Goal: Ask a question: Ask a question

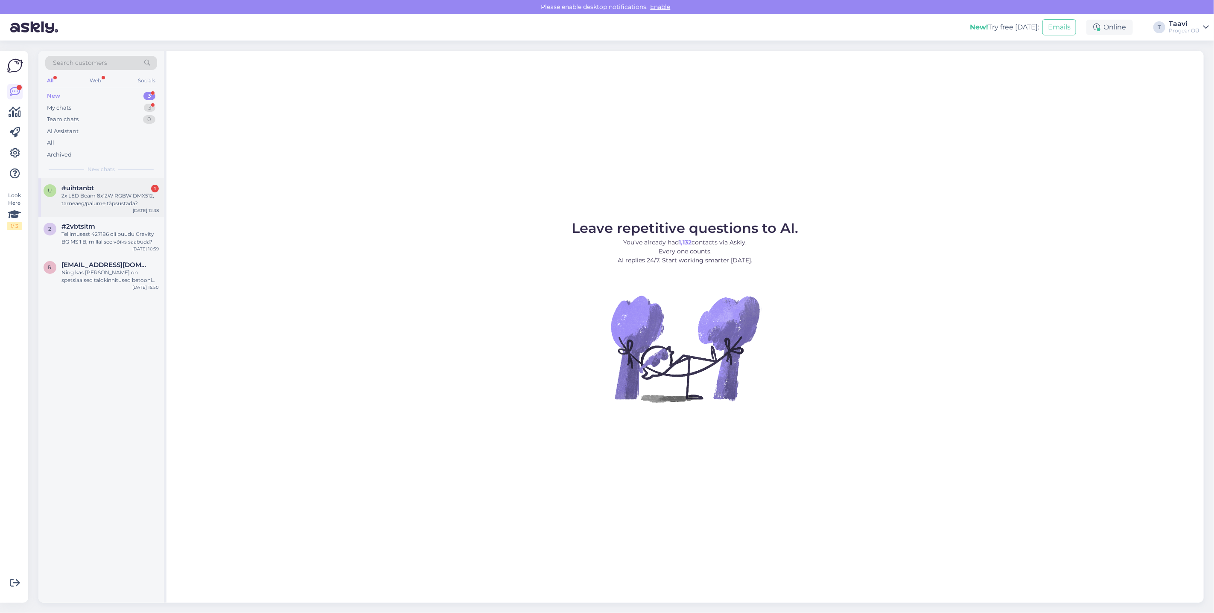
click at [76, 202] on div "2x LED Beam 8x12W RGBW DMX512, tarneaeg/palume täpsustada?" at bounding box center [109, 199] width 97 height 15
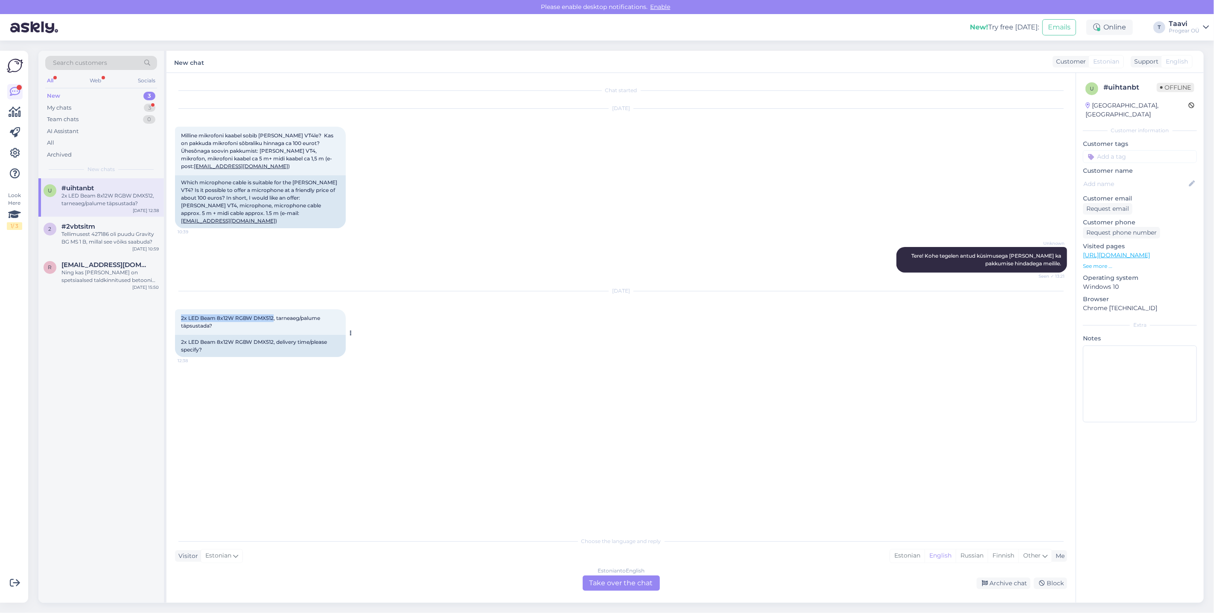
drag, startPoint x: 179, startPoint y: 309, endPoint x: 267, endPoint y: 315, distance: 88.1
click at [272, 312] on div "2x LED Beam 8x12W RGBW DMX512, tarneaeg/palume täpsustada? 12:38" at bounding box center [260, 322] width 171 height 26
copy span "2x LED Beam 8x12W RGBW DMX512"
click at [615, 582] on div "Estonian to English Take over the chat" at bounding box center [621, 583] width 77 height 15
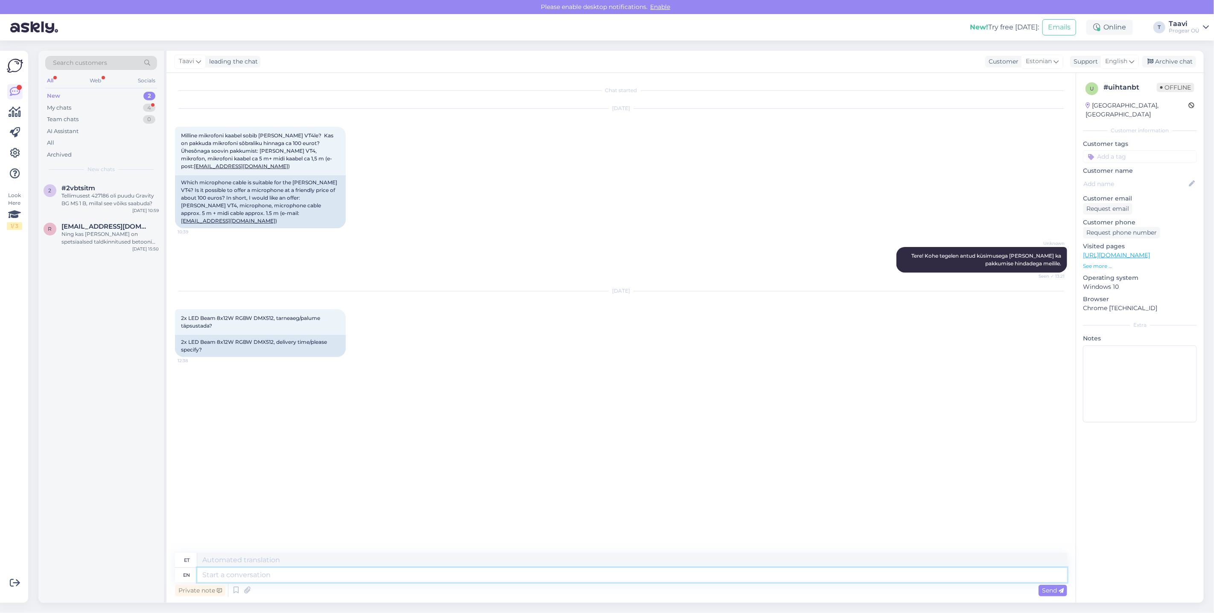
click at [226, 573] on textarea at bounding box center [632, 575] width 870 height 15
type textarea "Tere"
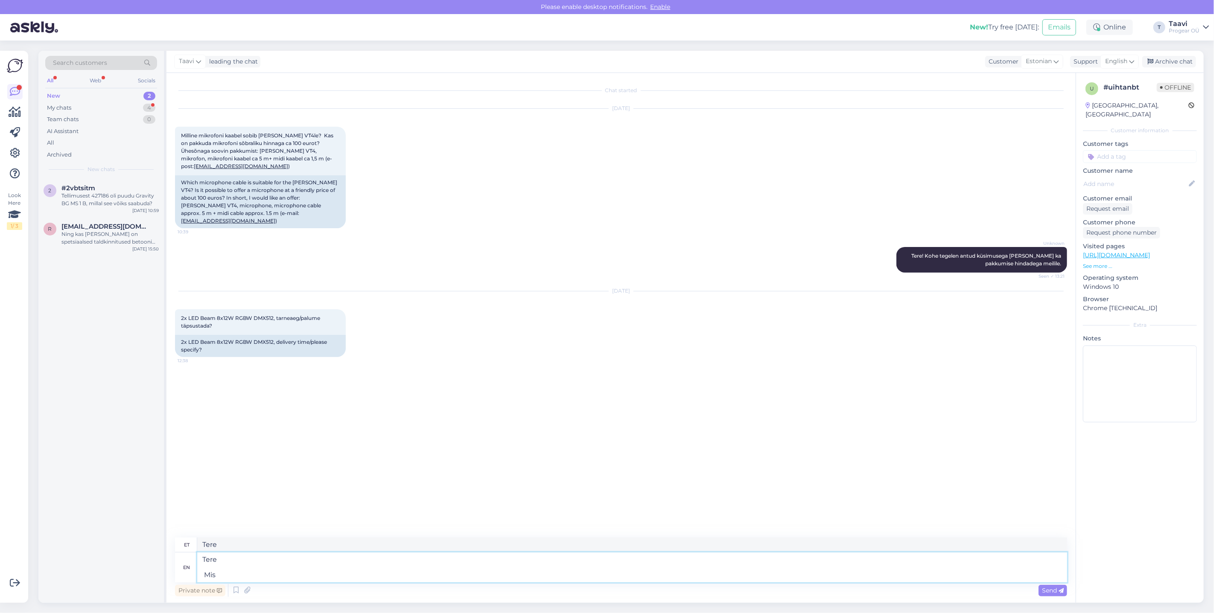
type textarea "Tere Mis"
type textarea "Tere Mis valgustiga o"
type textarea "Tere Mis valgustatud"
type textarea "Tere Mis valgustiga on t"
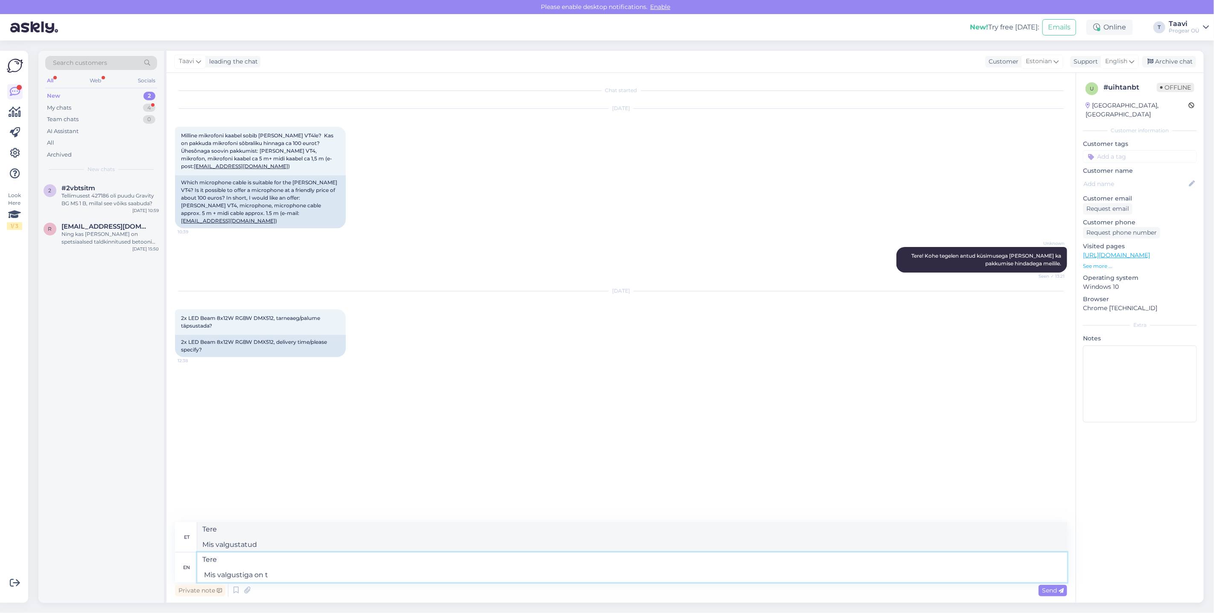
type textarea "Tere Mis valgustatud on"
type textarea "Tere Mis valgustiga on tegemist"
type textarea "Tere Mis valgustiga on tegemist?"
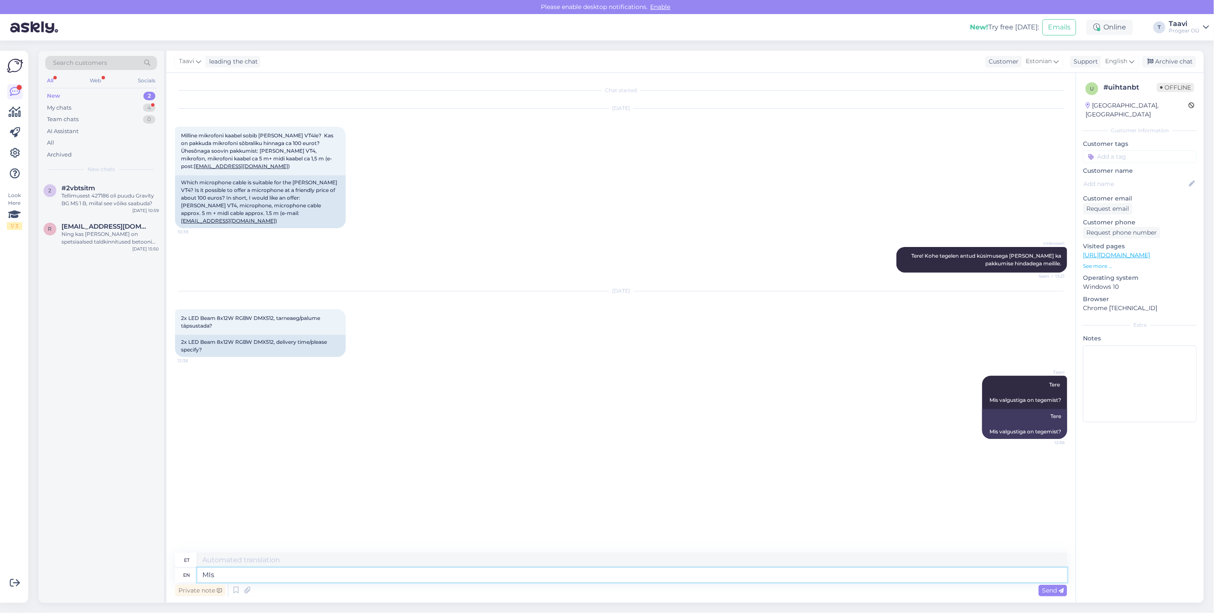
type textarea "MIs"
type textarea "MI-d"
type textarea "MIs kauvba"
type textarea "MI kauvba"
type textarea "MIs kau"
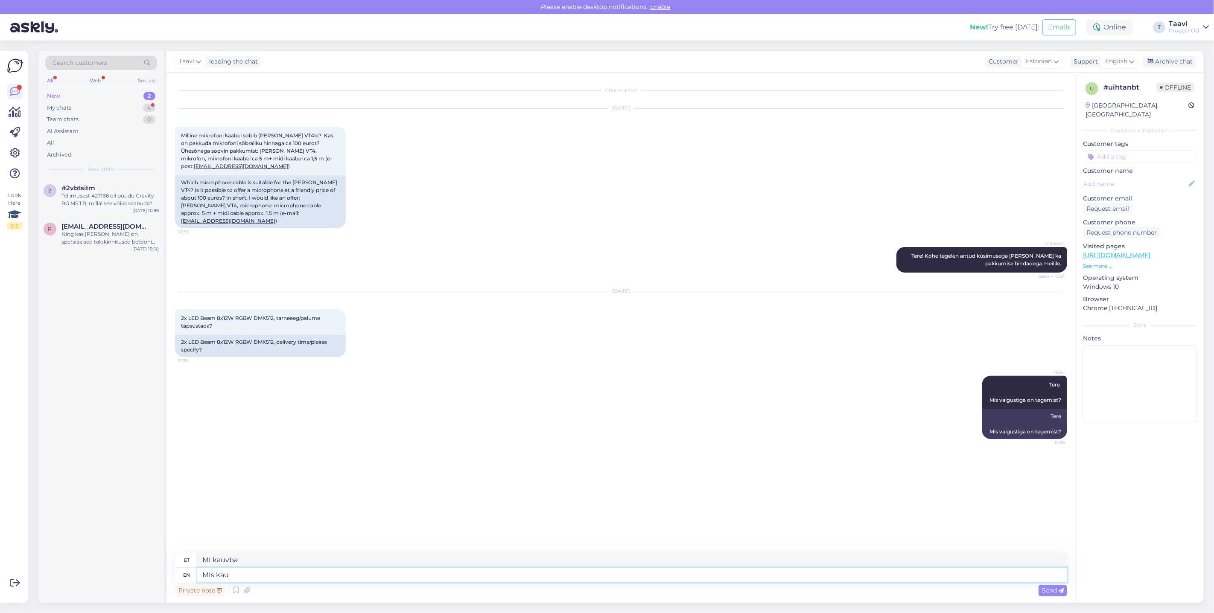
type textarea "MI kau"
type textarea "MIs kaubamärk"
type textarea "MI kaubamärk"
type textarea "MIs kaubamärk on"
type textarea "MI kaubamärk on"
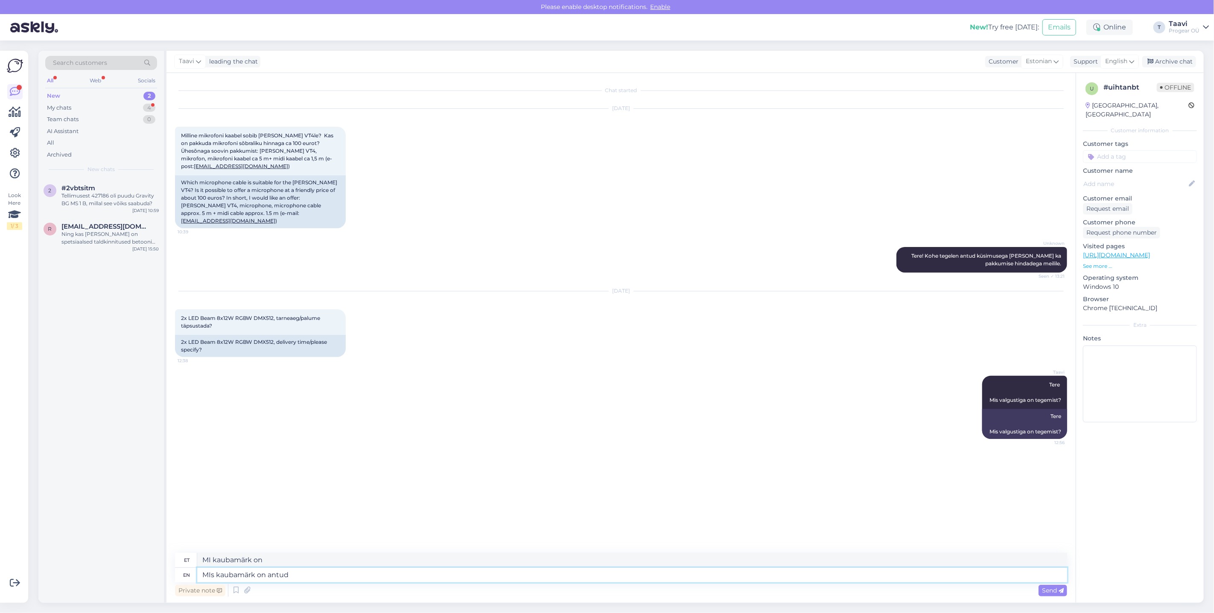
type textarea "MIs kaubamärk on antud"
type textarea "MI kaubamärk on antud"
type textarea "MIs kaubamärk on antud tootel"
type textarea "MIs kaubamärk on antud tootel mida"
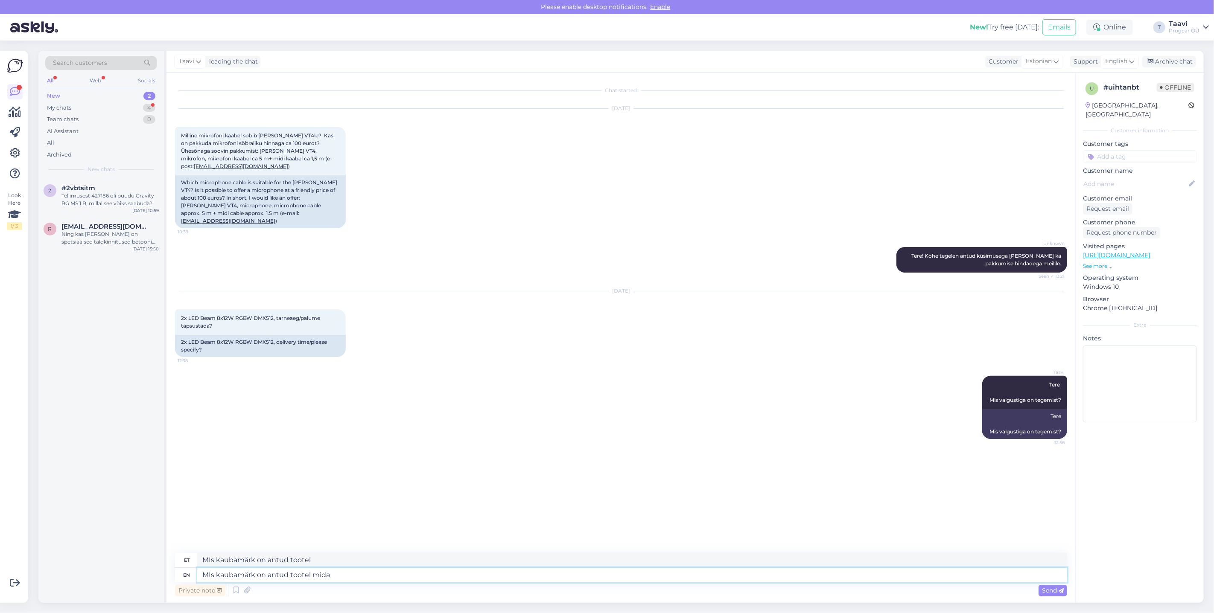
type textarea "MIs kaubamärk on antud tootel mida"
type textarea "MIs kaubamärk on antud tootel mida k"
type textarea "MIs kaubamärk on antud tootel mida"
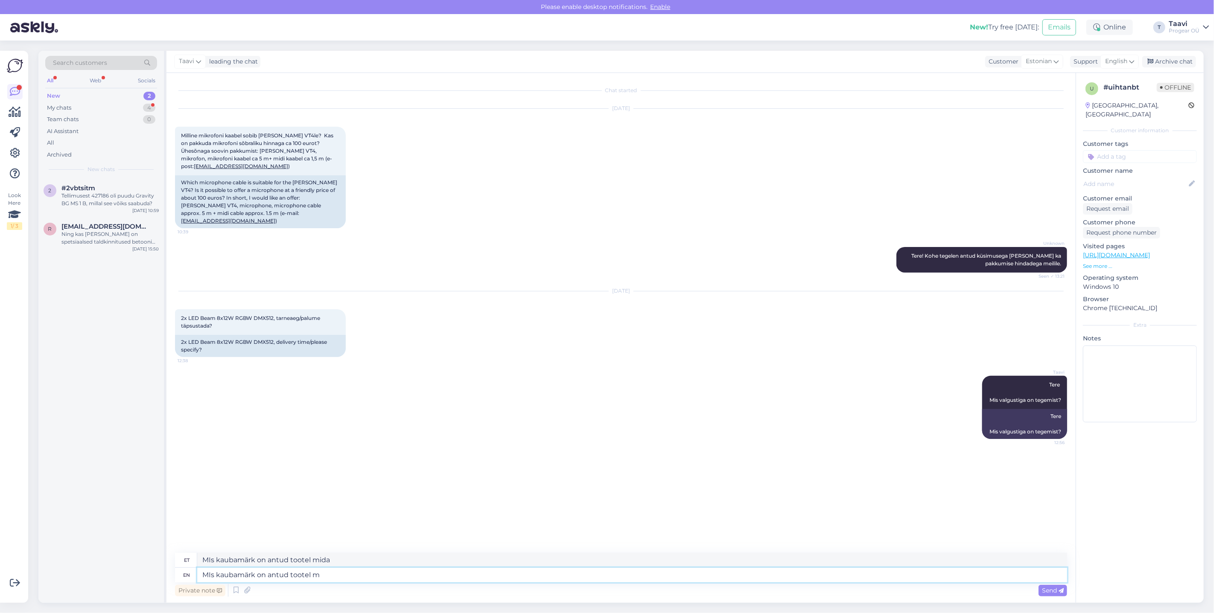
type textarea "MIs kaubamärk on antud tootel"
type textarea "MIs kaubamärk on antud tootel?"
